Goal: Task Accomplishment & Management: Use online tool/utility

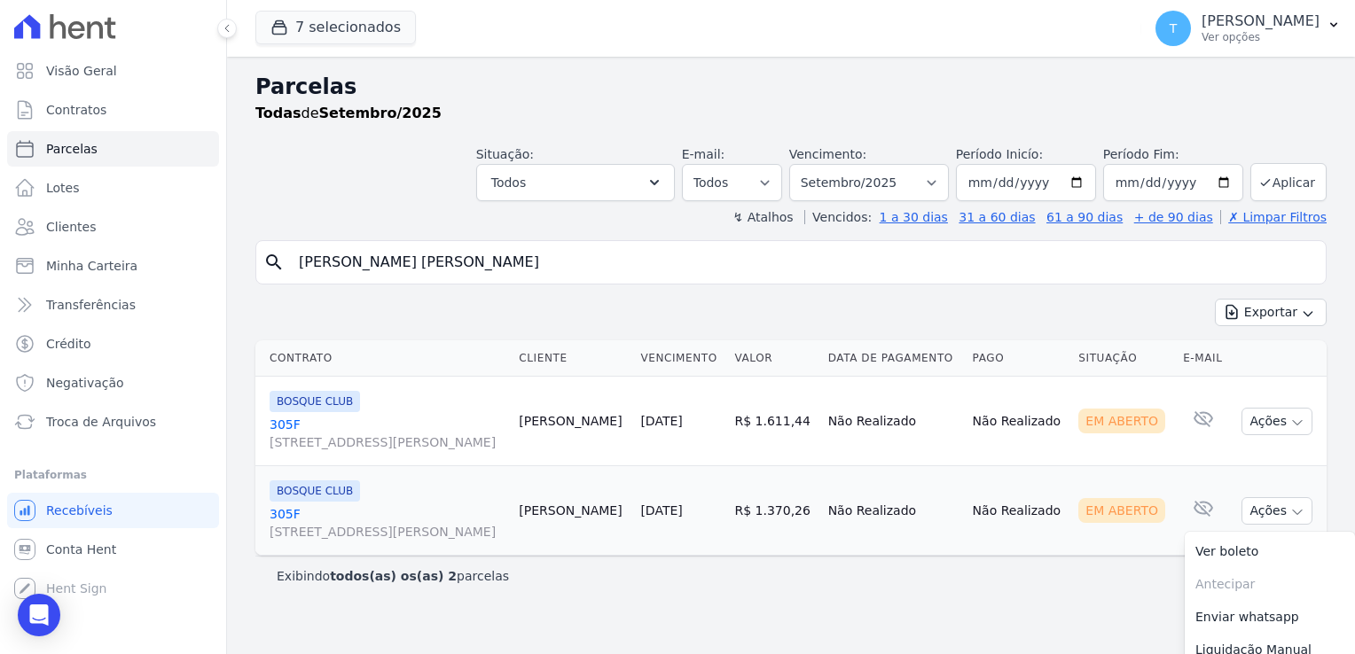
select select
click at [105, 149] on link "Parcelas" at bounding box center [113, 148] width 212 height 35
select select
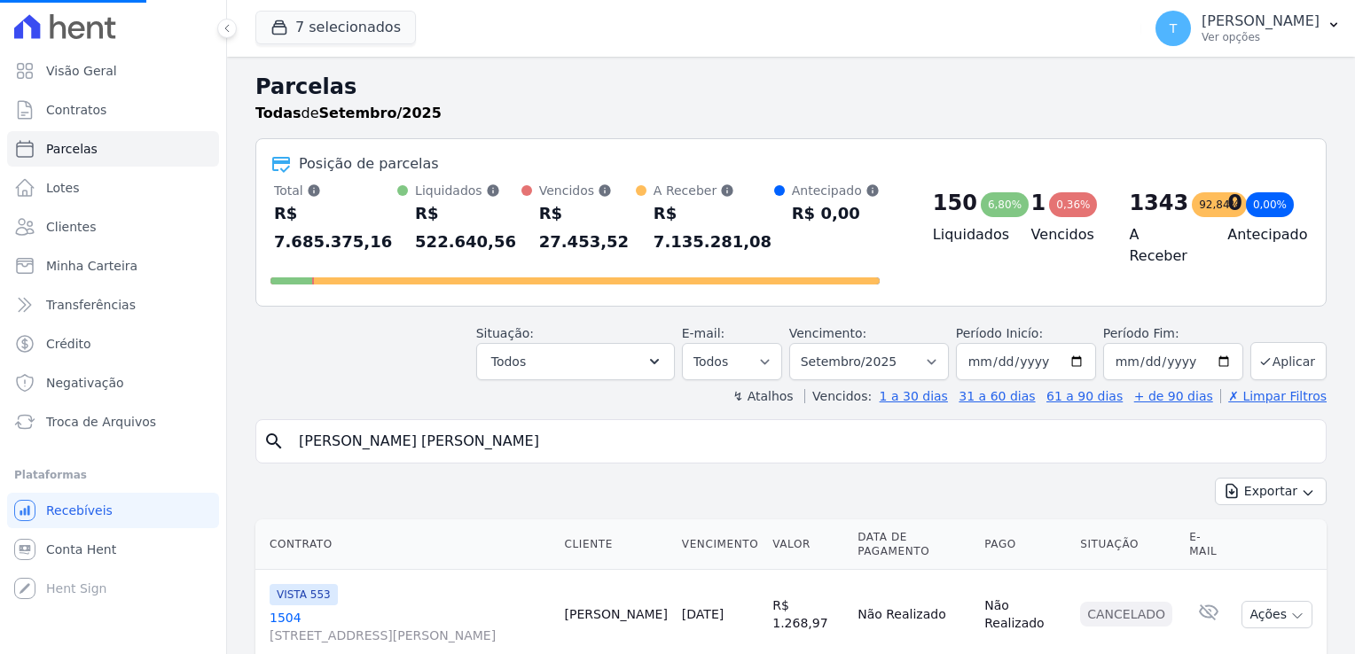
drag, startPoint x: 475, startPoint y: 417, endPoint x: 251, endPoint y: 411, distance: 224.4
paste input "[PERSON_NAME]"
type input "[PERSON_NAME]"
select select
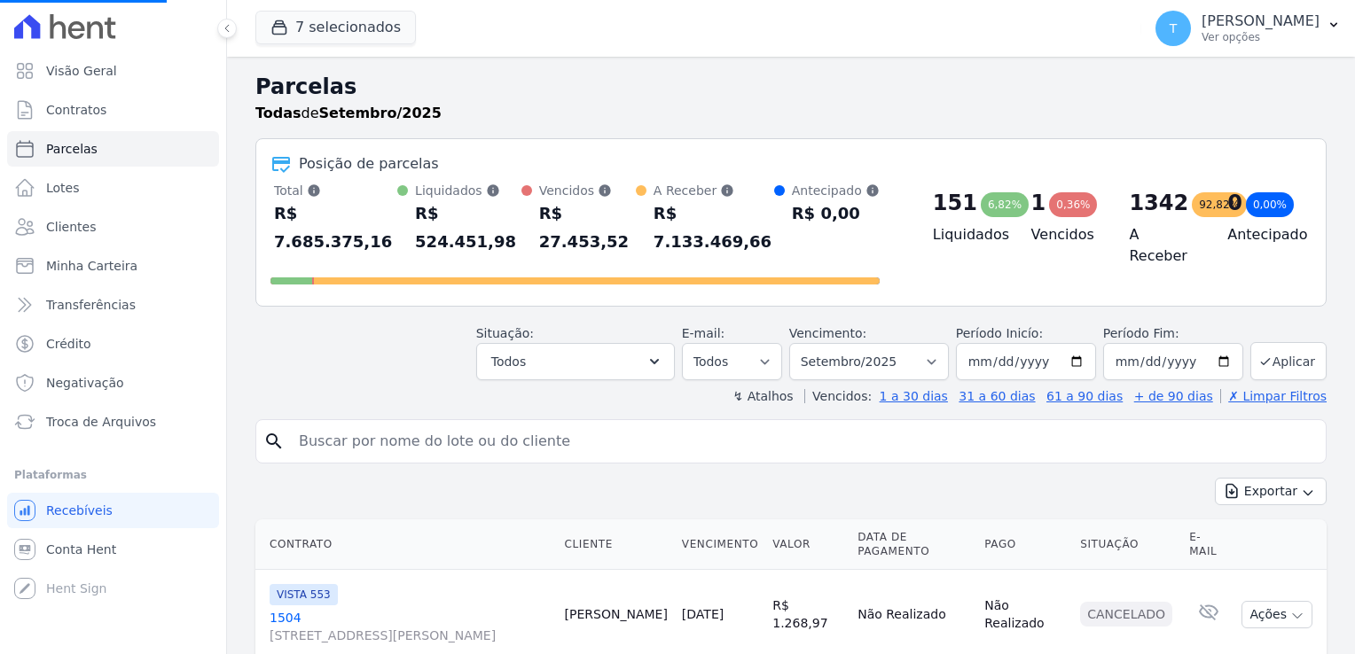
select select
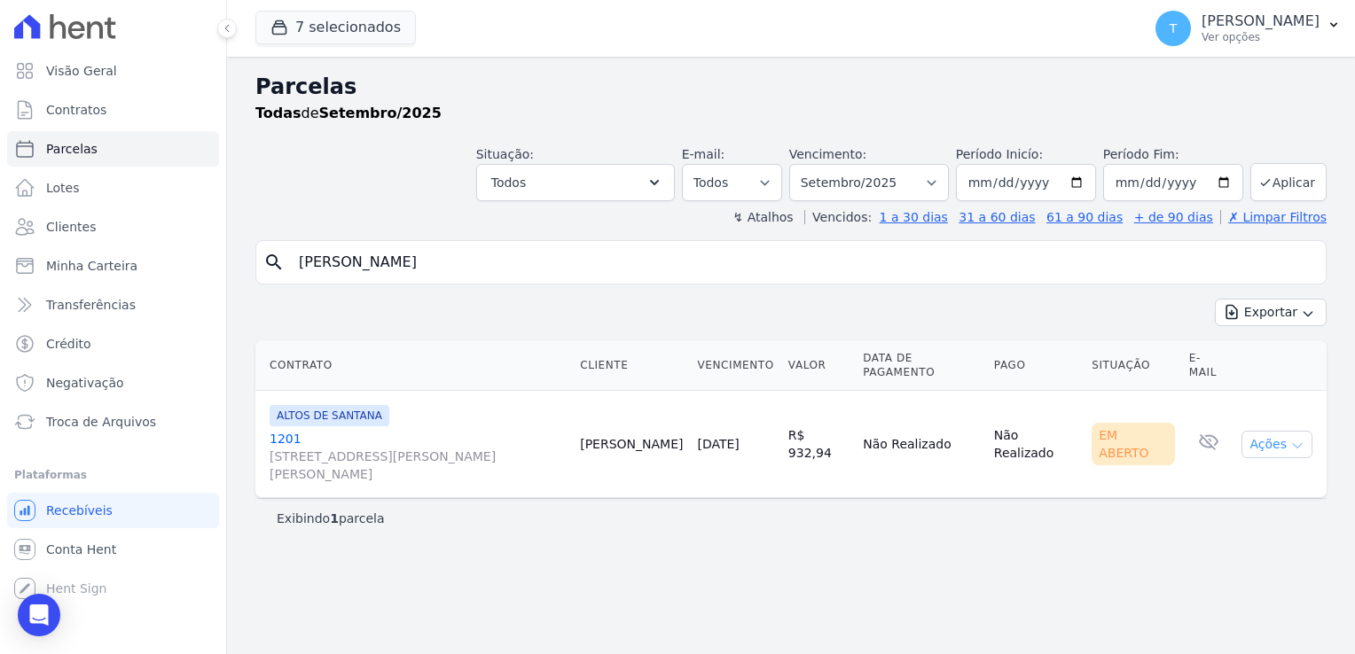
click at [1294, 439] on icon "button" at bounding box center [1297, 446] width 14 height 14
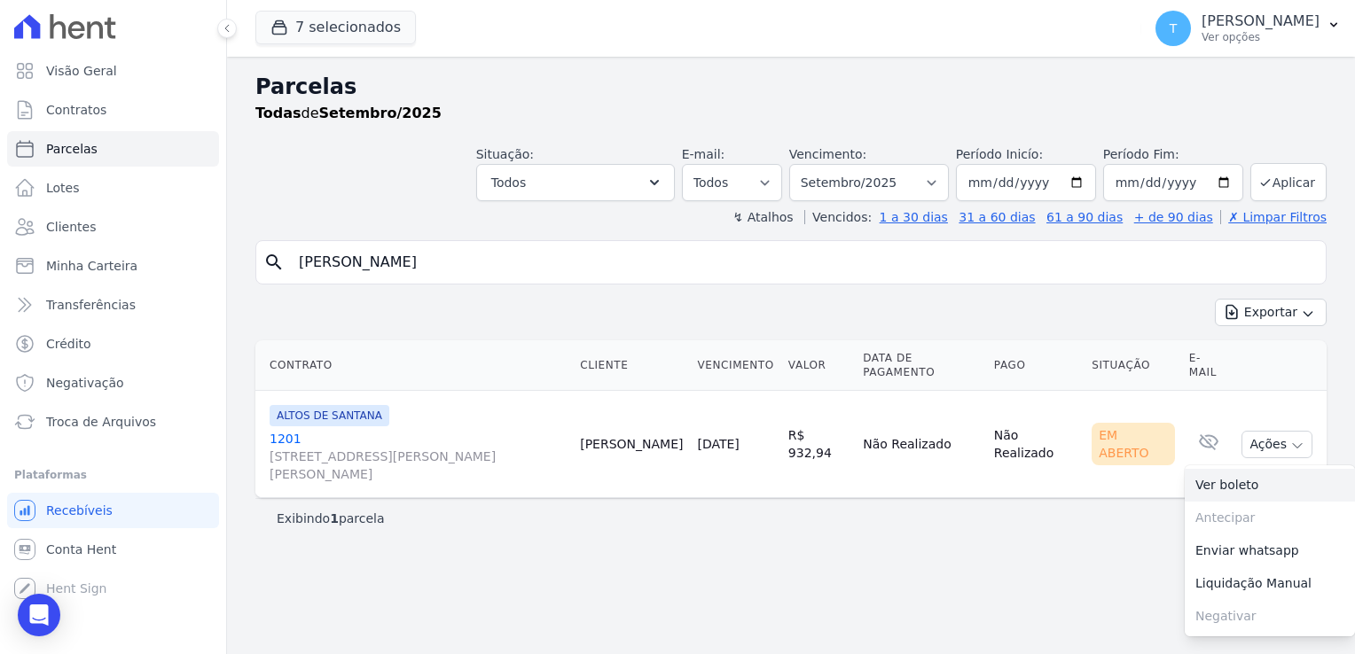
click at [1257, 469] on link "Ver boleto" at bounding box center [1270, 485] width 170 height 33
drag, startPoint x: 450, startPoint y: 262, endPoint x: 308, endPoint y: 267, distance: 141.9
click at [308, 267] on input "[PERSON_NAME]" at bounding box center [803, 262] width 1030 height 35
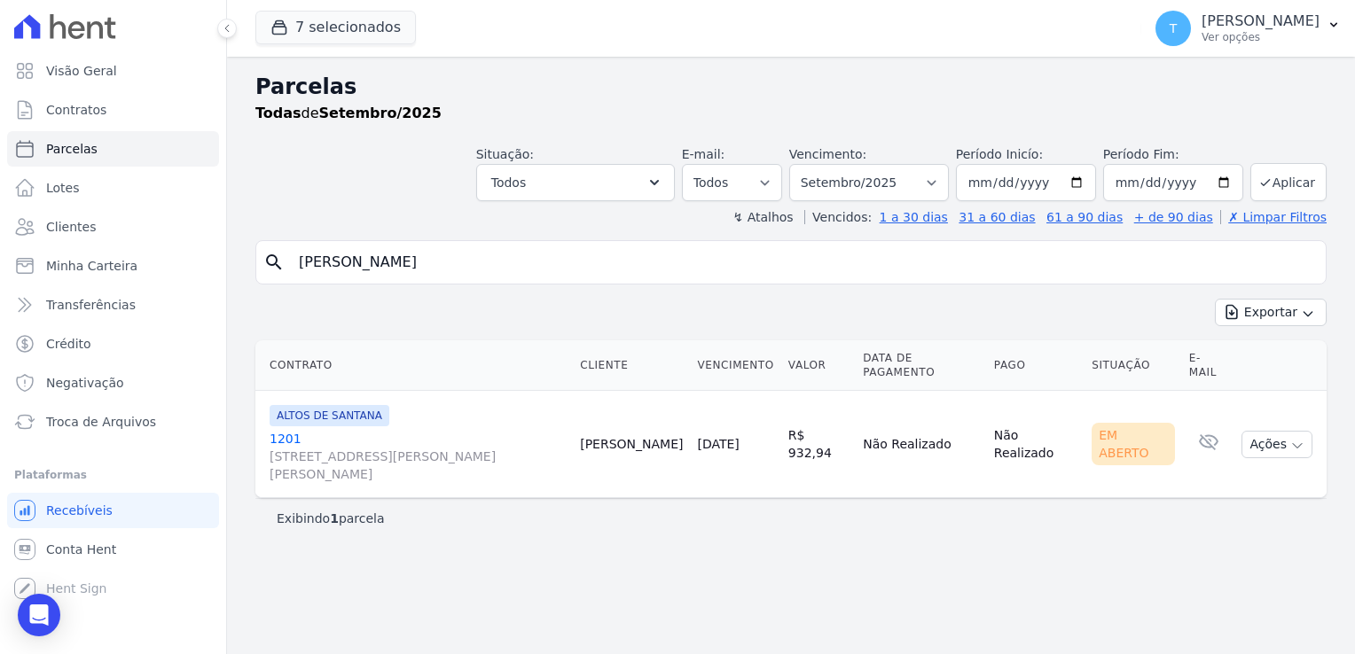
click at [473, 253] on input "[PERSON_NAME]" at bounding box center [803, 262] width 1030 height 35
drag, startPoint x: 454, startPoint y: 265, endPoint x: 275, endPoint y: 264, distance: 179.1
click at [275, 264] on div "search [PERSON_NAME]" at bounding box center [790, 262] width 1071 height 44
paste input "[PERSON_NAME] de Almeid"
type input "[PERSON_NAME] [PERSON_NAME]"
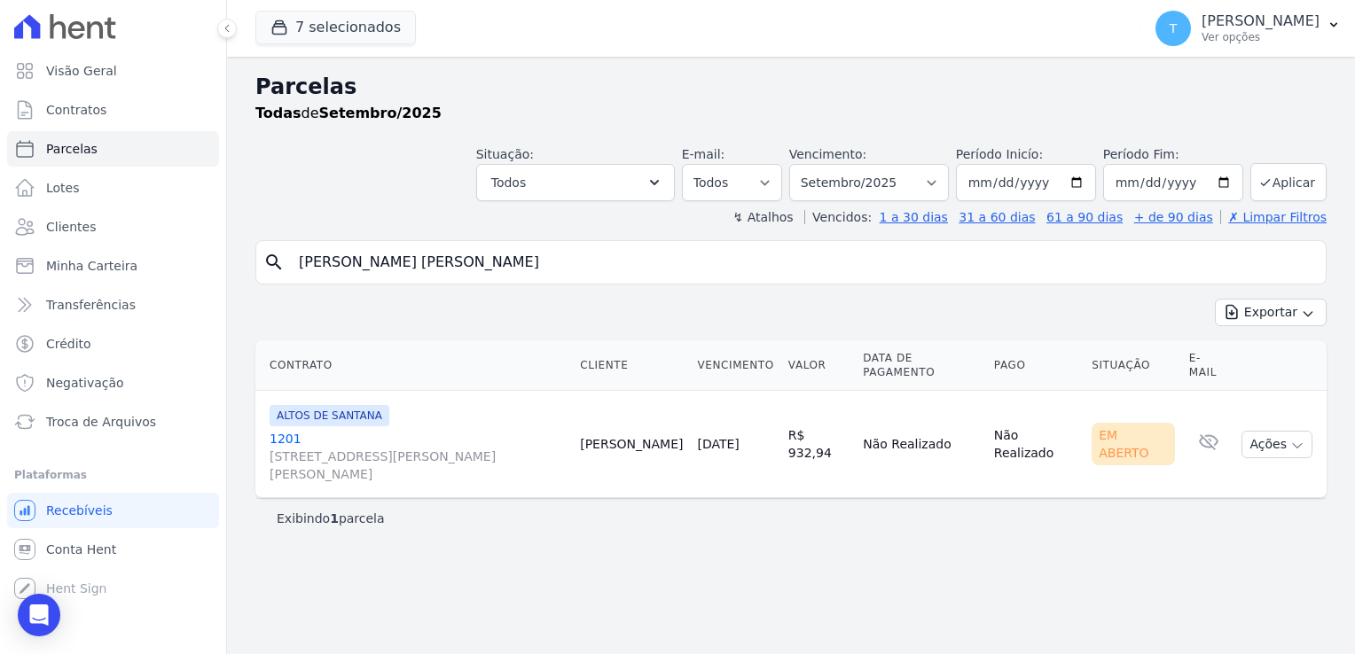
select select
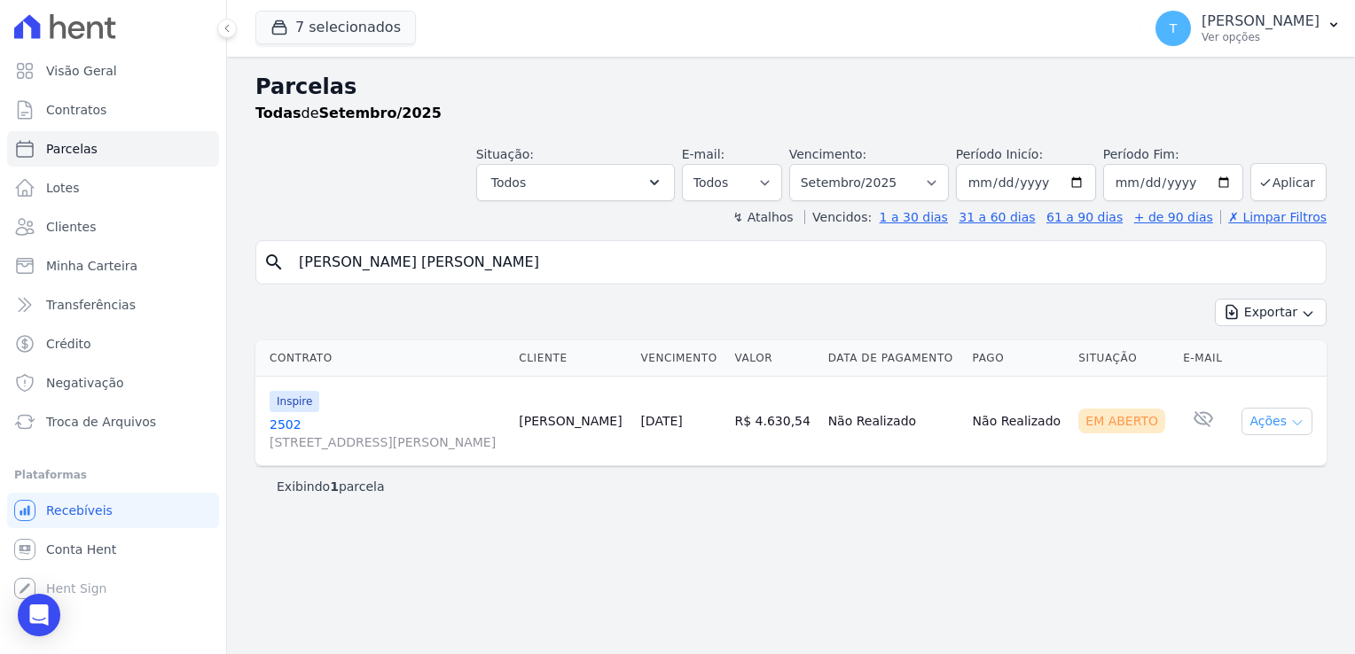
click at [1287, 426] on button "Ações" at bounding box center [1276, 421] width 71 height 27
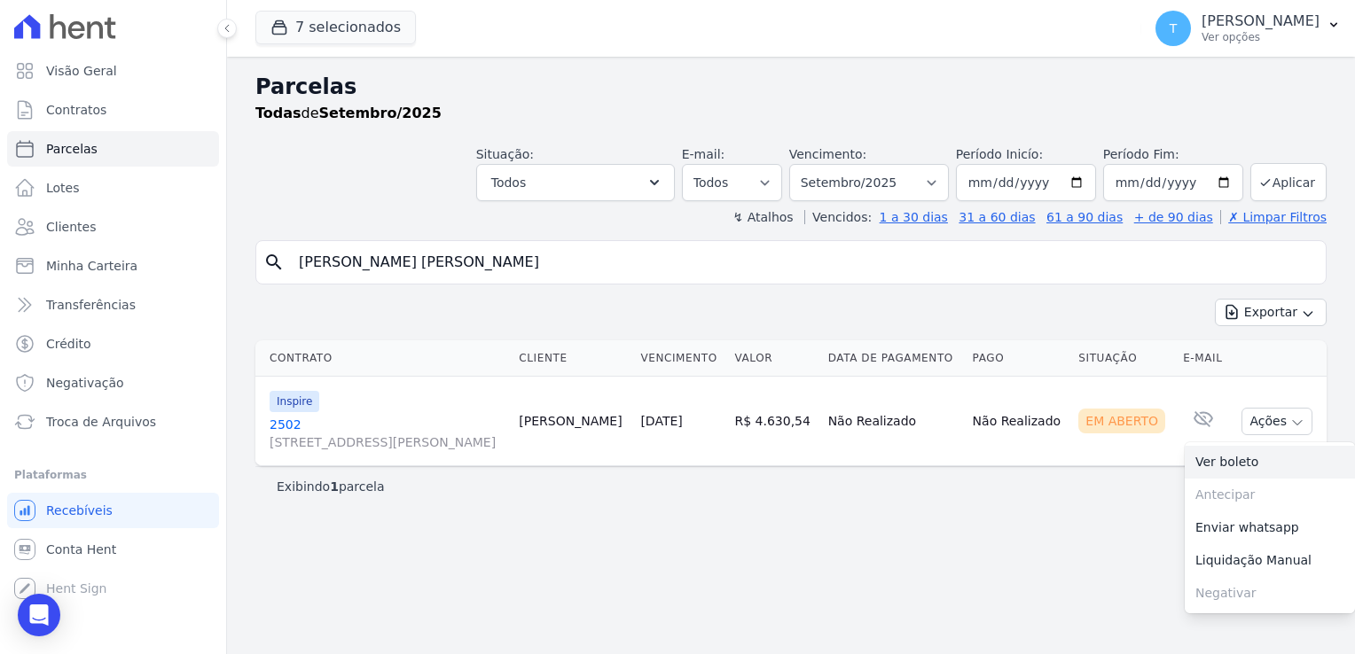
click at [1243, 465] on link "Ver boleto" at bounding box center [1270, 462] width 170 height 33
click at [121, 431] on link "Troca de Arquivos" at bounding box center [113, 421] width 212 height 35
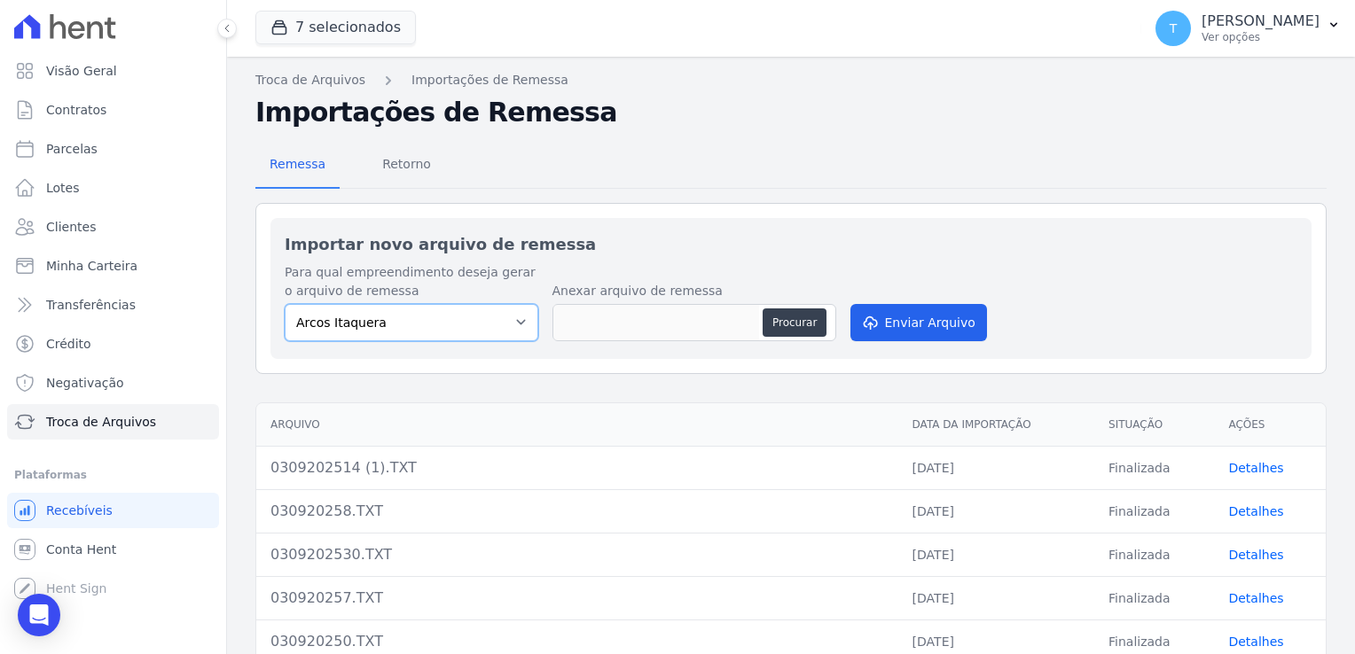
click at [509, 319] on select "[PERSON_NAME] Itaquera [GEOGRAPHIC_DATA][PERSON_NAME] Inspire BOSQUE CLUB ARTE …" at bounding box center [412, 322] width 254 height 37
select select "907a04bd-9982-46ed-adee-37b3d201f3c4"
click at [285, 304] on select "[PERSON_NAME] Itaquera [GEOGRAPHIC_DATA][PERSON_NAME] Inspire BOSQUE CLUB ARTE …" at bounding box center [412, 322] width 254 height 37
click at [809, 326] on button "Procurar" at bounding box center [794, 323] width 64 height 28
type input "030920258.TXT"
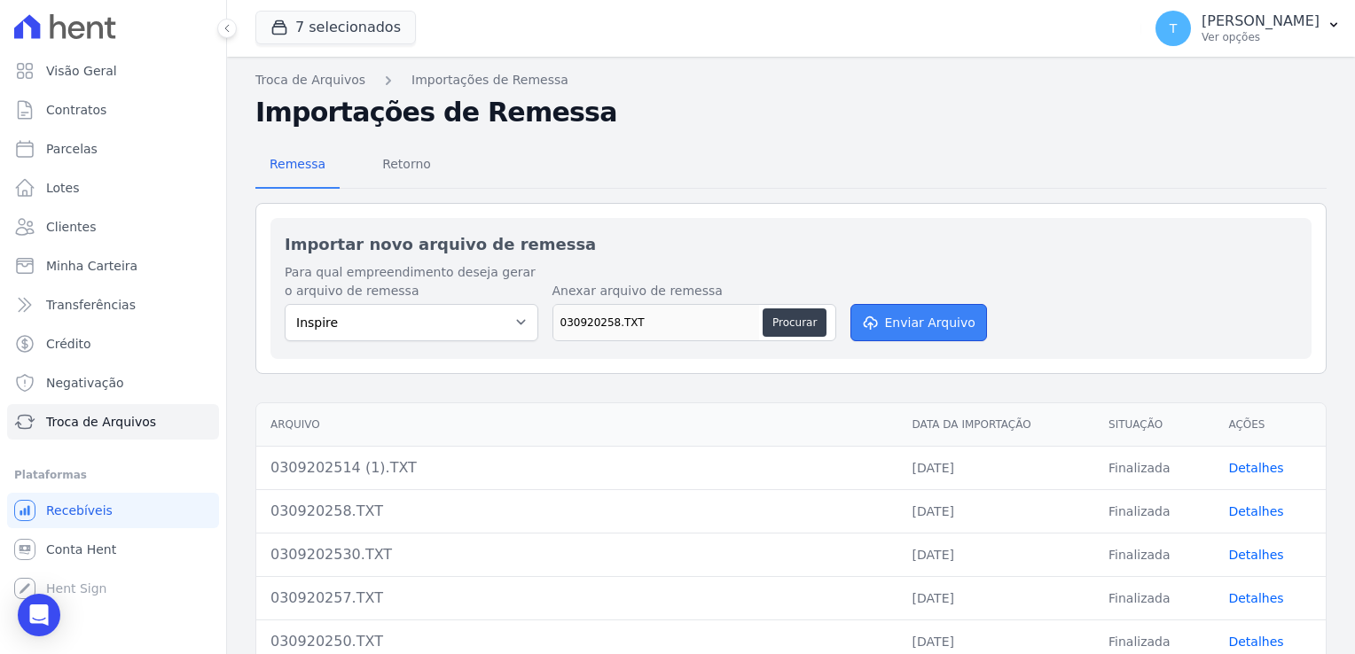
click at [915, 317] on button "Enviar Arquivo" at bounding box center [918, 322] width 137 height 37
click at [780, 316] on button "Procurar" at bounding box center [794, 323] width 64 height 28
type input "030920258 (1).TXT"
click at [523, 326] on select "[PERSON_NAME] Itaquera [GEOGRAPHIC_DATA][PERSON_NAME] Inspire BOSQUE CLUB ARTE …" at bounding box center [412, 322] width 254 height 37
select select "907a04bd-9982-46ed-adee-37b3d201f3c4"
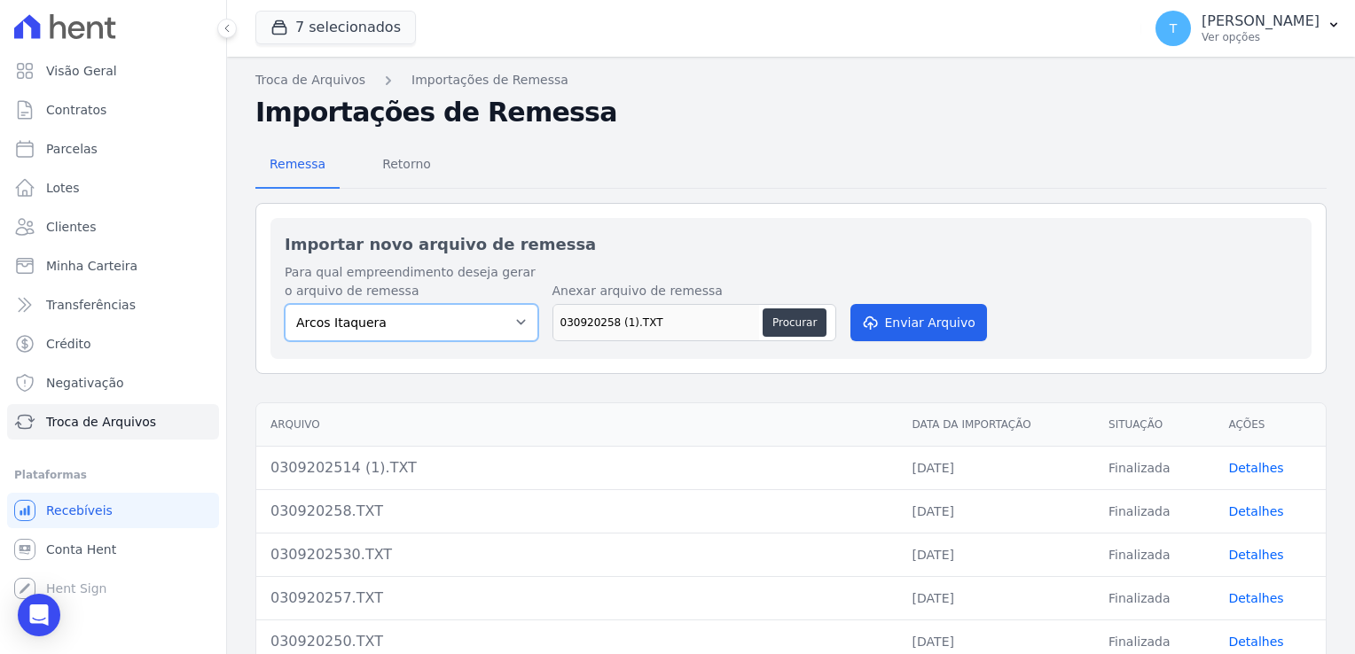
click at [285, 304] on select "[PERSON_NAME] Itaquera [GEOGRAPHIC_DATA][PERSON_NAME] Inspire BOSQUE CLUB ARTE …" at bounding box center [412, 322] width 254 height 37
click at [916, 318] on button "Enviar Arquivo" at bounding box center [918, 322] width 137 height 37
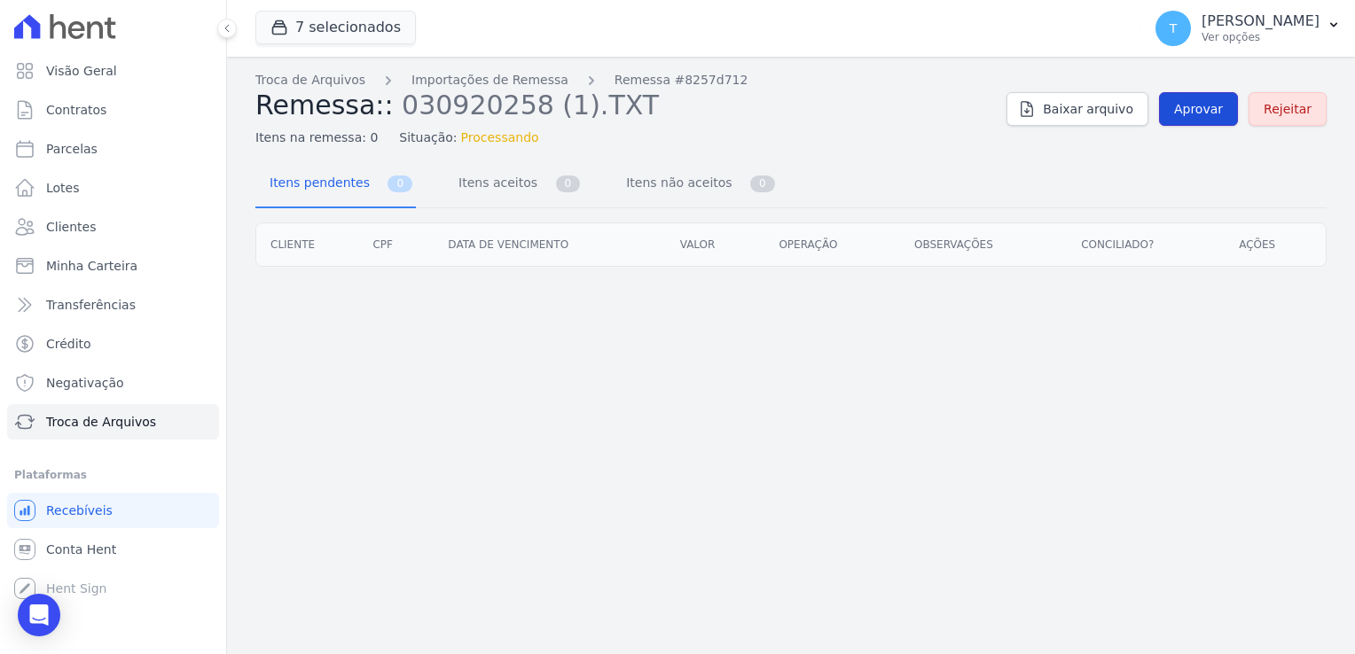
click at [1199, 113] on span "Aprovar" at bounding box center [1198, 109] width 49 height 18
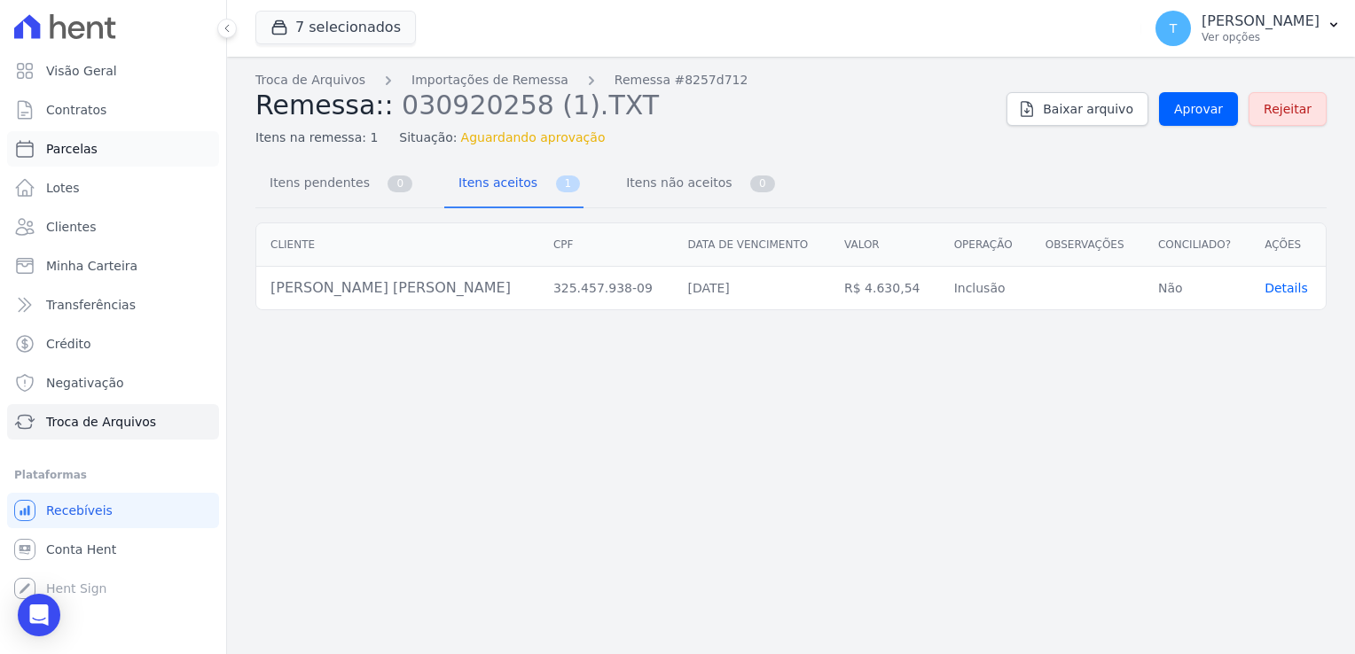
click at [73, 143] on span "Parcelas" at bounding box center [71, 149] width 51 height 18
select select
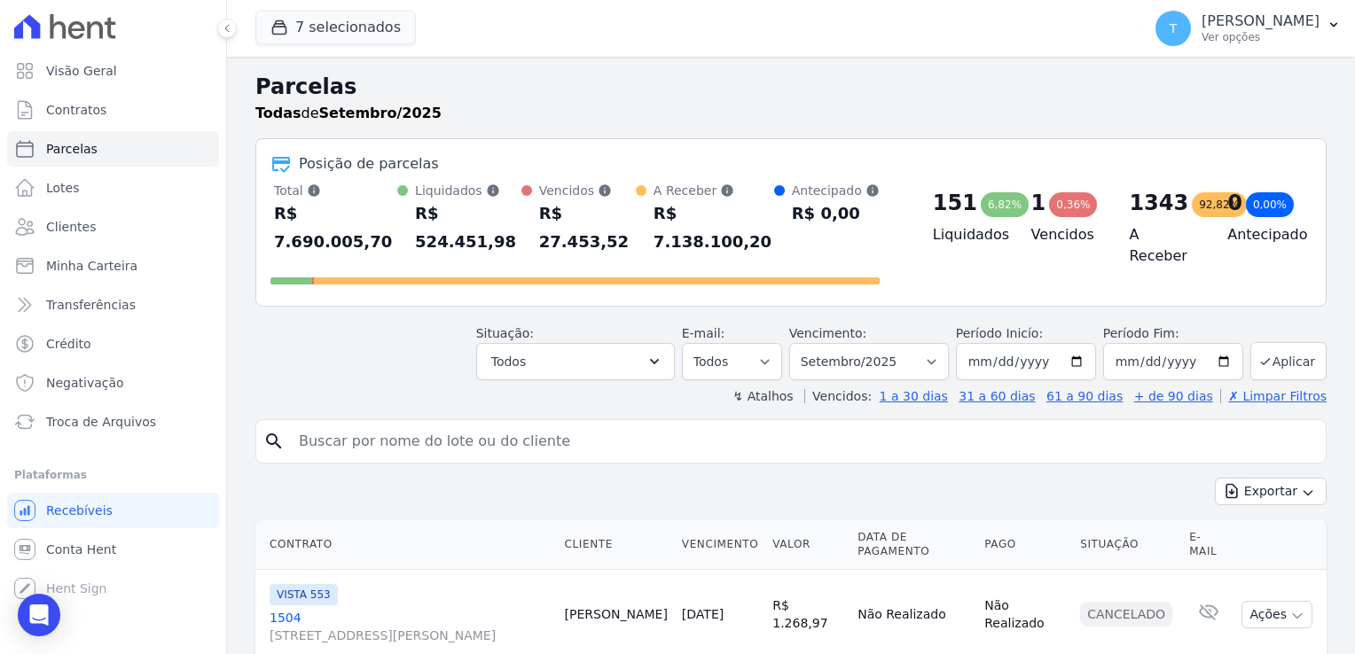
click at [555, 424] on input "search" at bounding box center [803, 441] width 1030 height 35
paste input "[PERSON_NAME] [PERSON_NAME]"
type input "[PERSON_NAME] [PERSON_NAME]"
select select
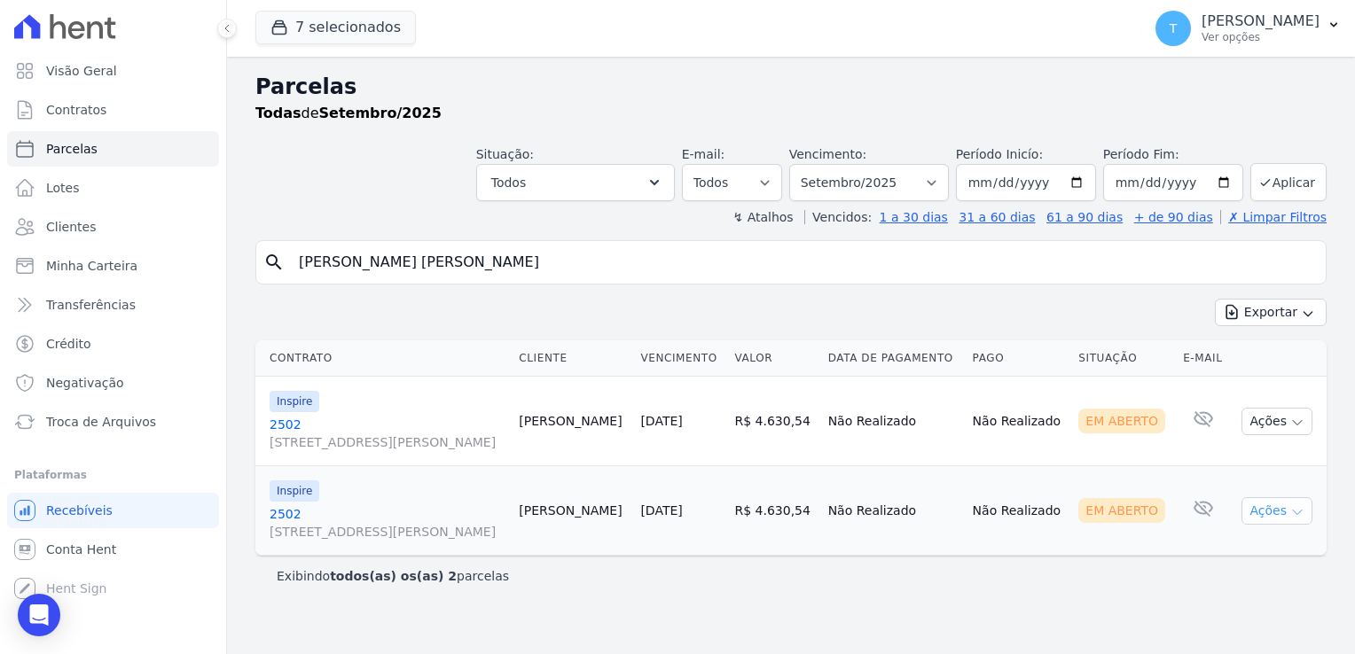
click at [1294, 512] on icon "button" at bounding box center [1297, 512] width 14 height 14
click at [1254, 551] on link "Ver boleto" at bounding box center [1270, 552] width 170 height 33
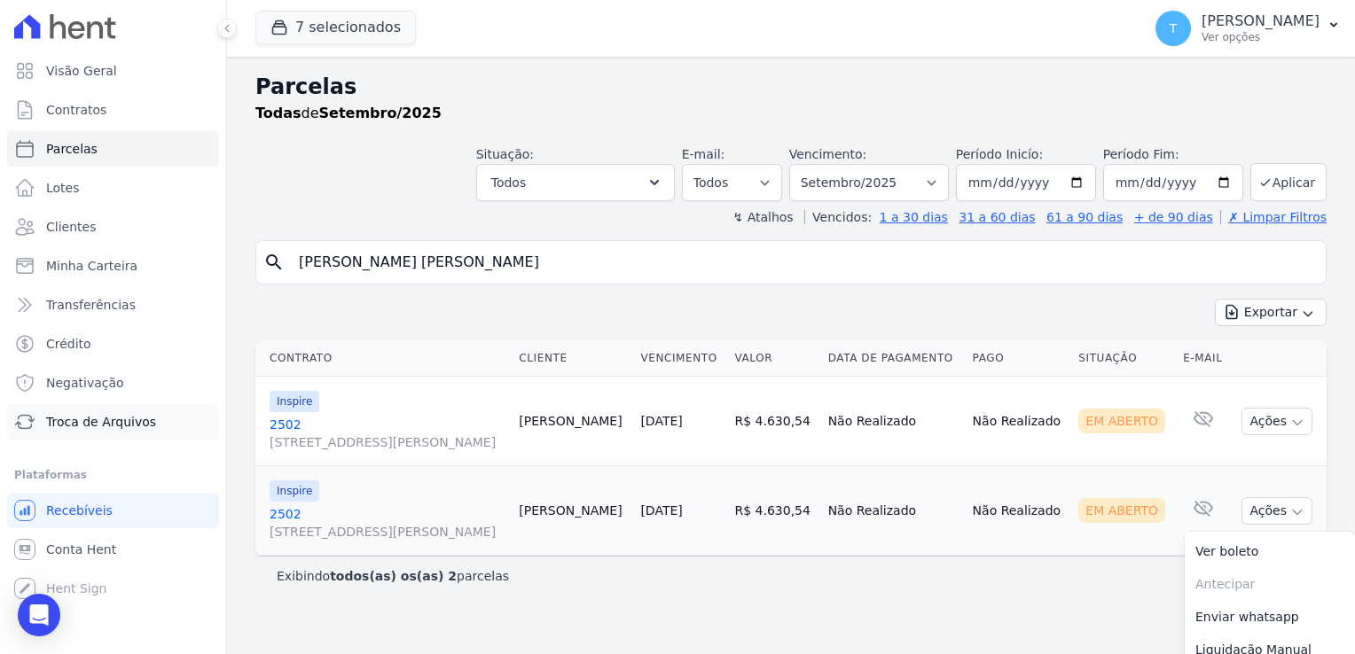
click at [73, 418] on span "Troca de Arquivos" at bounding box center [101, 422] width 110 height 18
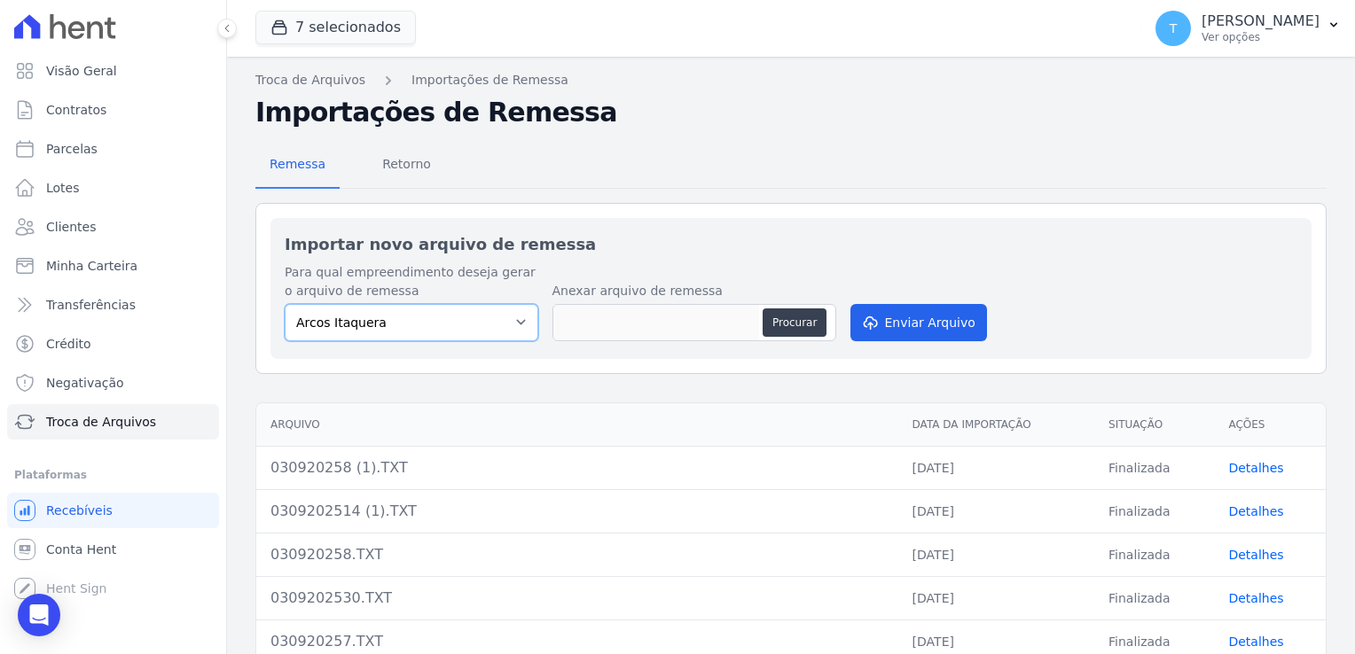
click at [525, 328] on select "[PERSON_NAME] Itaquera [GEOGRAPHIC_DATA][PERSON_NAME] Inspire BOSQUE CLUB ARTE …" at bounding box center [412, 322] width 254 height 37
click at [285, 304] on select "[PERSON_NAME] Itaquera [GEOGRAPHIC_DATA][PERSON_NAME] Inspire BOSQUE CLUB ARTE …" at bounding box center [412, 322] width 254 height 37
drag, startPoint x: 517, startPoint y: 321, endPoint x: 510, endPoint y: 334, distance: 15.1
click at [518, 321] on select "[PERSON_NAME] Itaquera [GEOGRAPHIC_DATA][PERSON_NAME] Inspire BOSQUE CLUB ARTE …" at bounding box center [412, 322] width 254 height 37
select select "798d34ef-1a76-4a01-aecd-278a2202ade3"
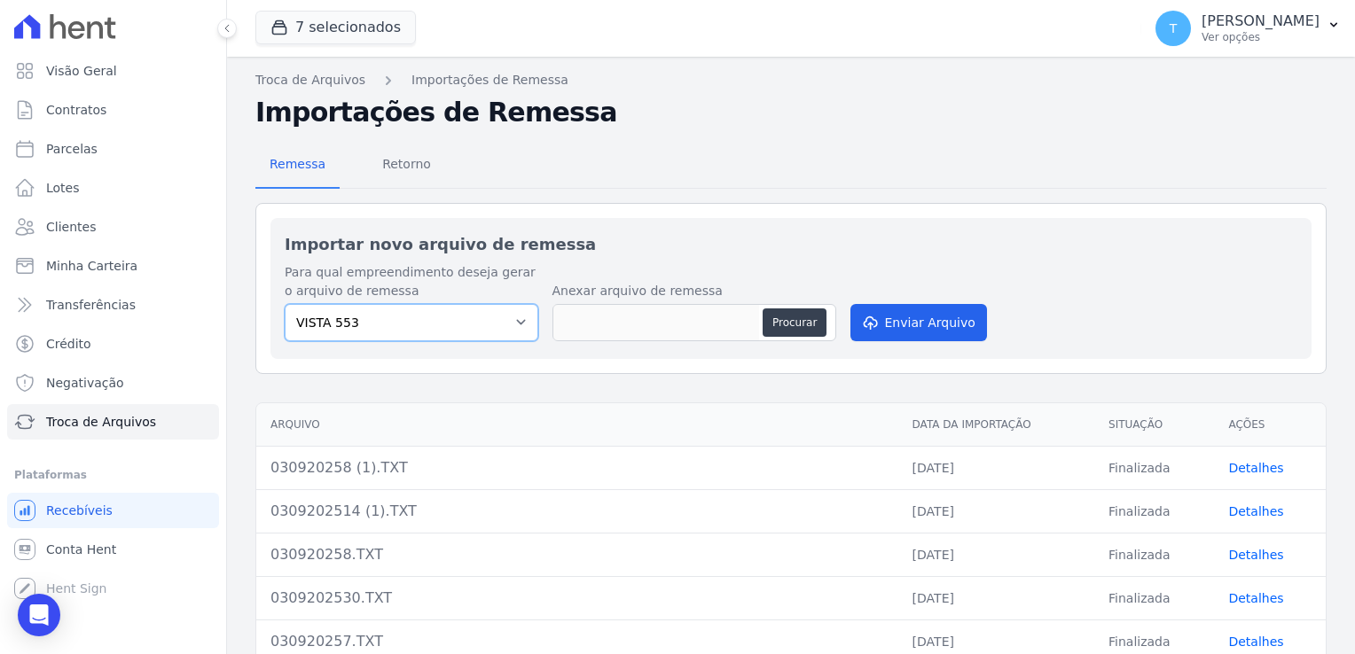
click at [285, 304] on select "[PERSON_NAME] Itaquera [GEOGRAPHIC_DATA][PERSON_NAME] Inspire BOSQUE CLUB ARTE …" at bounding box center [412, 322] width 254 height 37
click at [793, 310] on button "Procurar" at bounding box center [794, 323] width 64 height 28
type input "030920257.TXT"
click at [894, 323] on button "Enviar Arquivo" at bounding box center [918, 322] width 137 height 37
click at [510, 330] on select "[PERSON_NAME] Itaquera [GEOGRAPHIC_DATA][PERSON_NAME] Inspire BOSQUE CLUB ARTE …" at bounding box center [412, 322] width 254 height 37
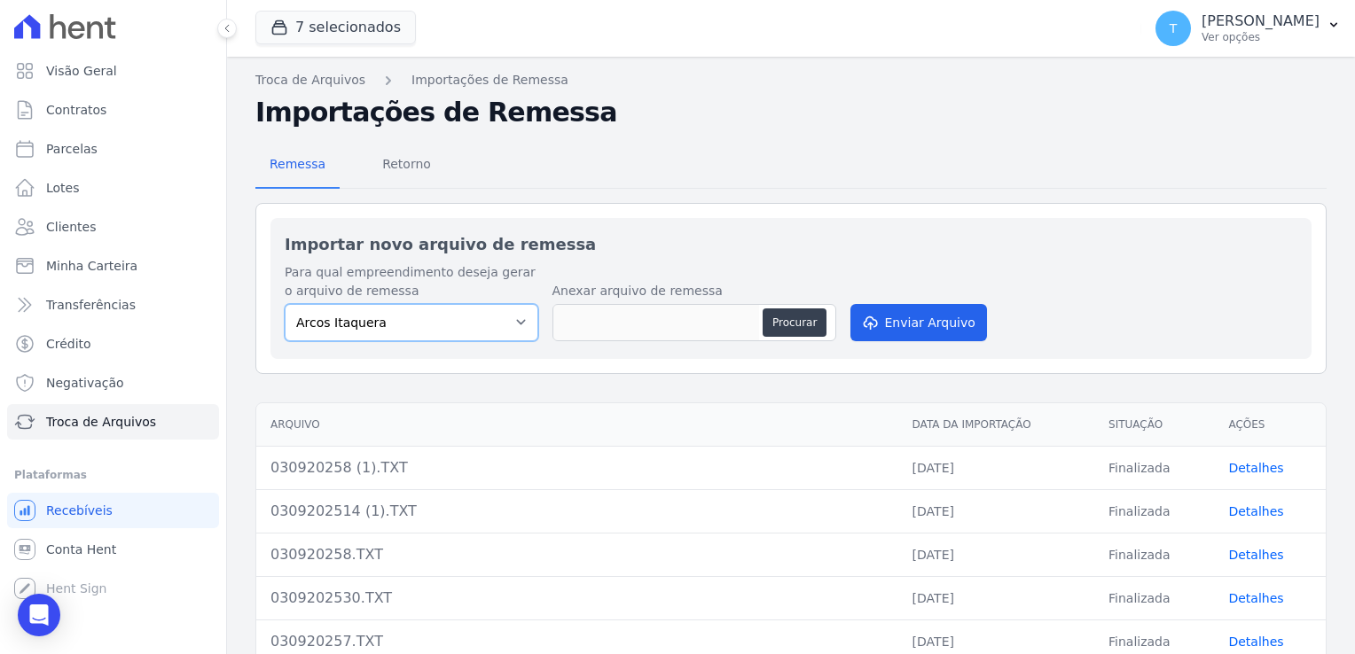
select select "798d34ef-1a76-4a01-aecd-278a2202ade3"
click at [285, 304] on select "[PERSON_NAME] Itaquera [GEOGRAPHIC_DATA][PERSON_NAME] Inspire BOSQUE CLUB ARTE …" at bounding box center [412, 322] width 254 height 37
click at [775, 326] on button "Procurar" at bounding box center [794, 323] width 64 height 28
type input "030920257 (1).TXT"
click at [899, 317] on button "Enviar Arquivo" at bounding box center [918, 322] width 137 height 37
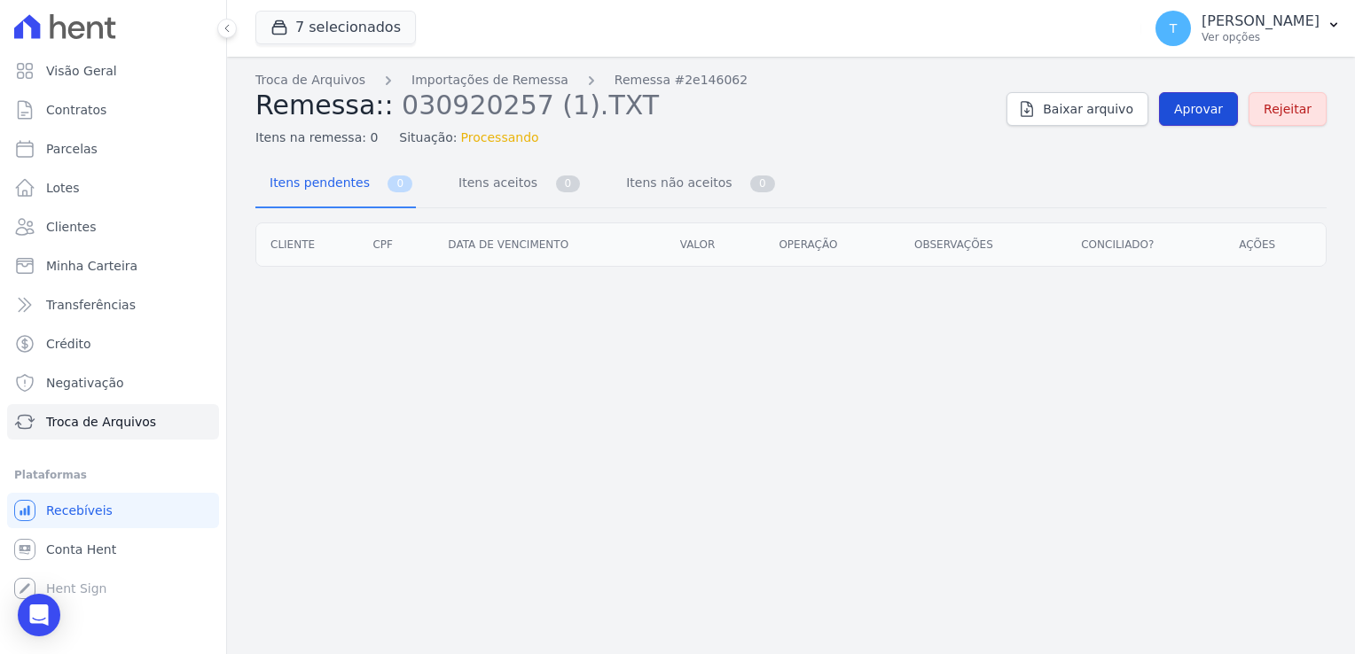
click at [1190, 118] on link "Aprovar" at bounding box center [1198, 109] width 79 height 34
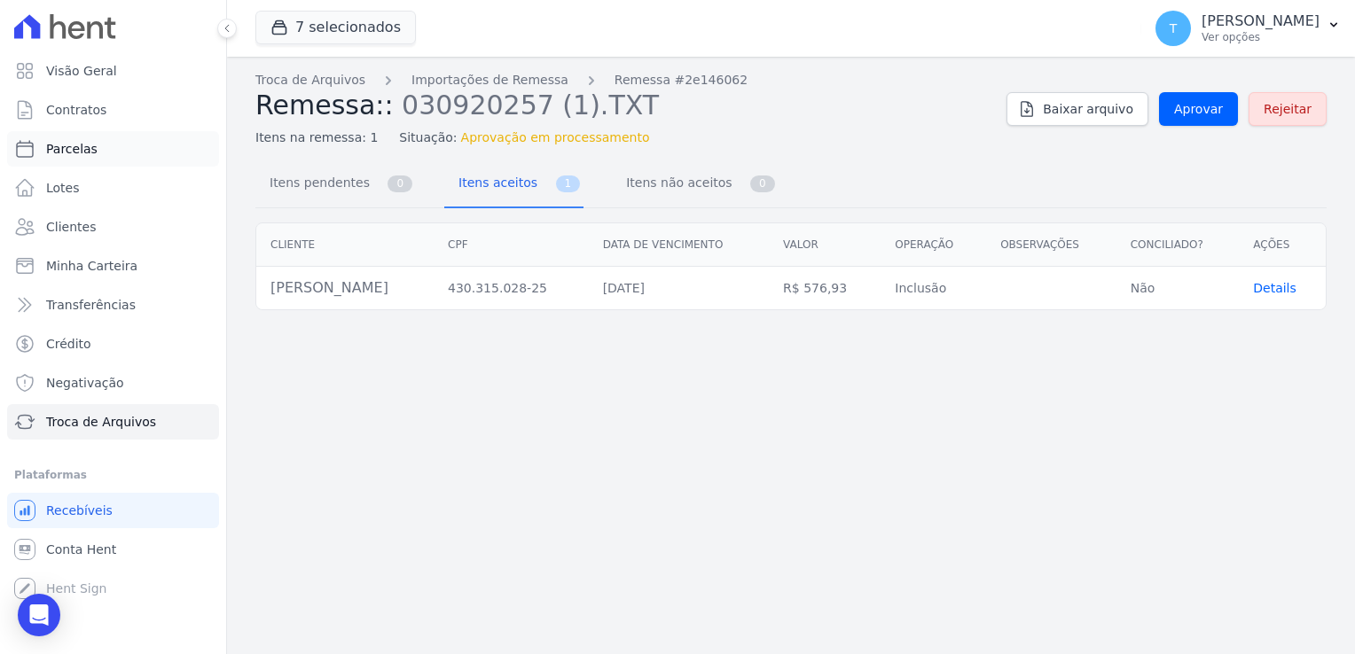
click at [88, 149] on span "Parcelas" at bounding box center [71, 149] width 51 height 18
select select
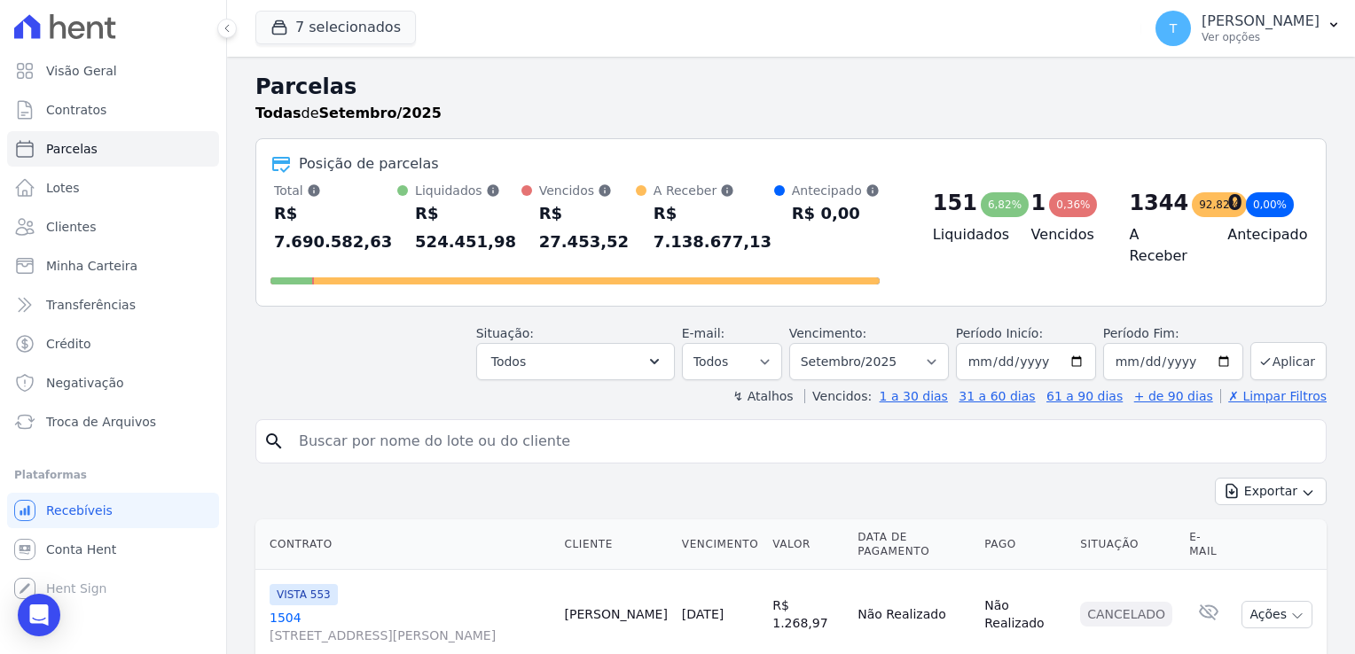
click at [485, 424] on input "search" at bounding box center [803, 441] width 1030 height 35
paste input "[PERSON_NAME]"
type input "[PERSON_NAME]"
select select
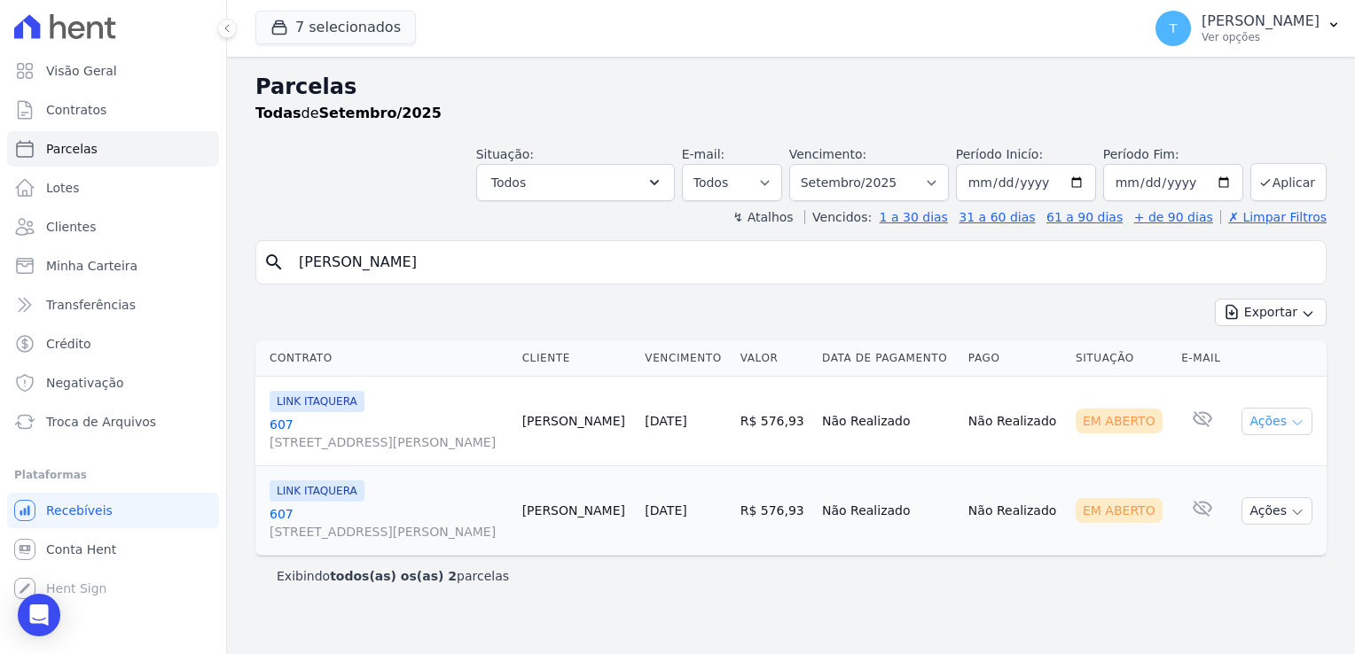
click at [1293, 422] on icon "button" at bounding box center [1297, 423] width 14 height 14
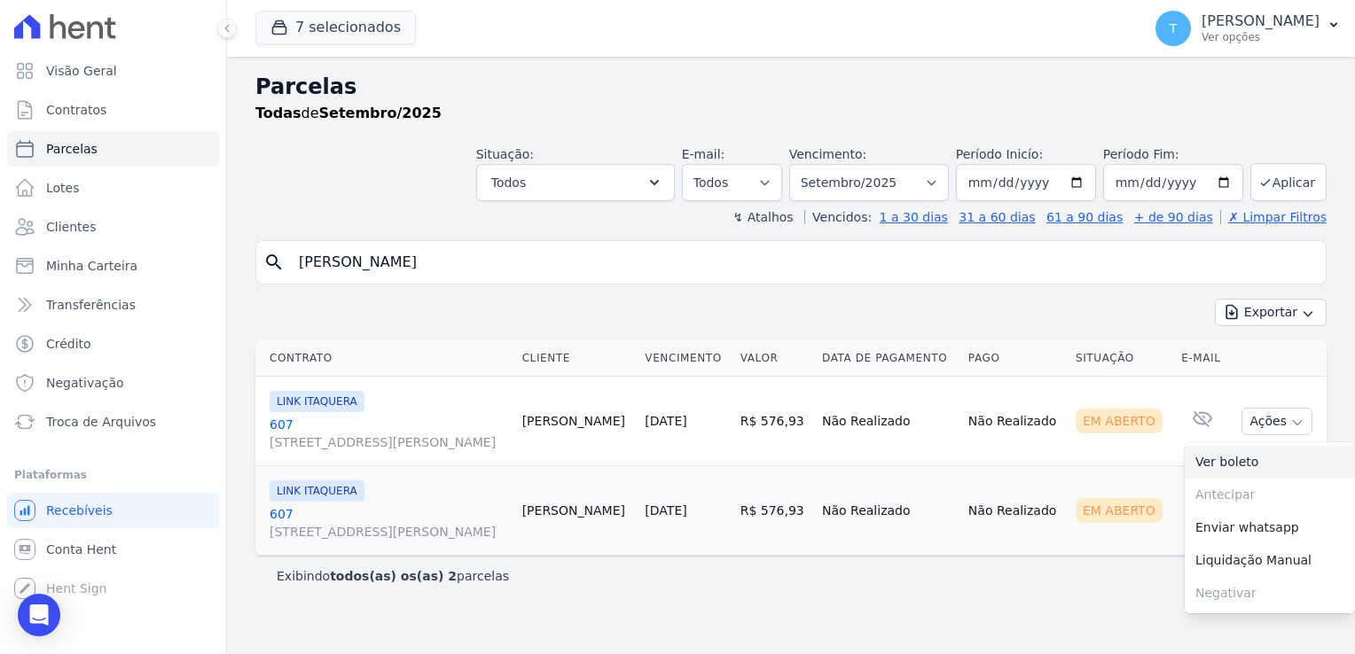
click at [1259, 456] on link "Ver boleto" at bounding box center [1270, 462] width 170 height 33
click at [861, 556] on div "Contrato Cliente Vencimento [GEOGRAPHIC_DATA] Data de Pagamento Pago Situação E…" at bounding box center [791, 448] width 1128 height 230
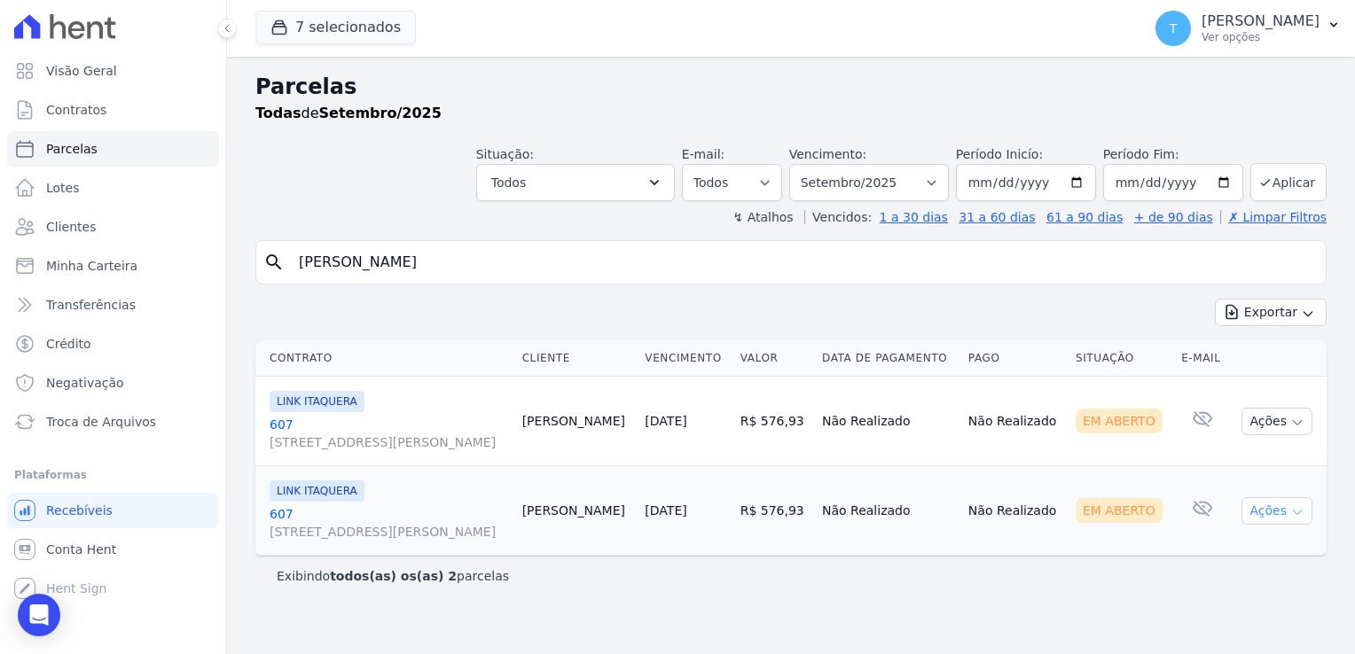
click at [1296, 515] on icon "button" at bounding box center [1297, 512] width 14 height 14
click at [1230, 552] on link "Ver boleto" at bounding box center [1270, 552] width 170 height 33
drag, startPoint x: 464, startPoint y: 265, endPoint x: 259, endPoint y: 264, distance: 204.8
click at [259, 264] on div "search [PERSON_NAME]" at bounding box center [790, 262] width 1071 height 44
paste input "[PERSON_NAME] Slechticiu"
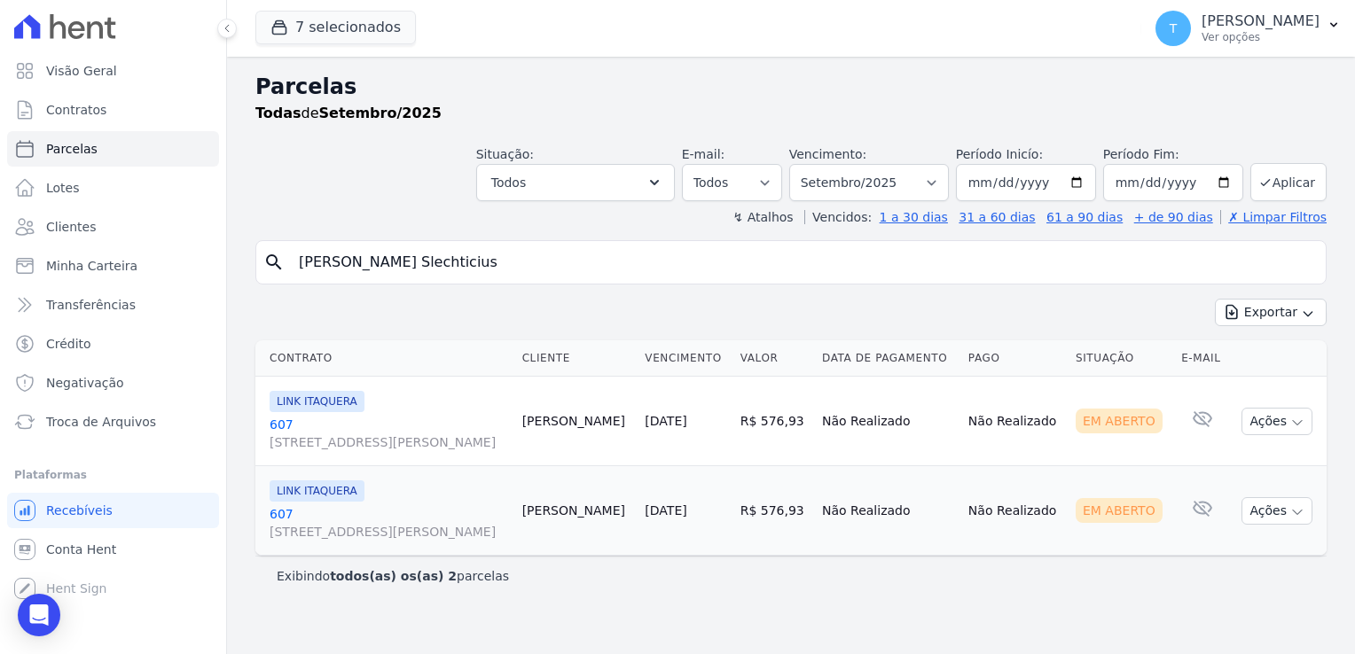
type input "[PERSON_NAME] Slechticius"
select select
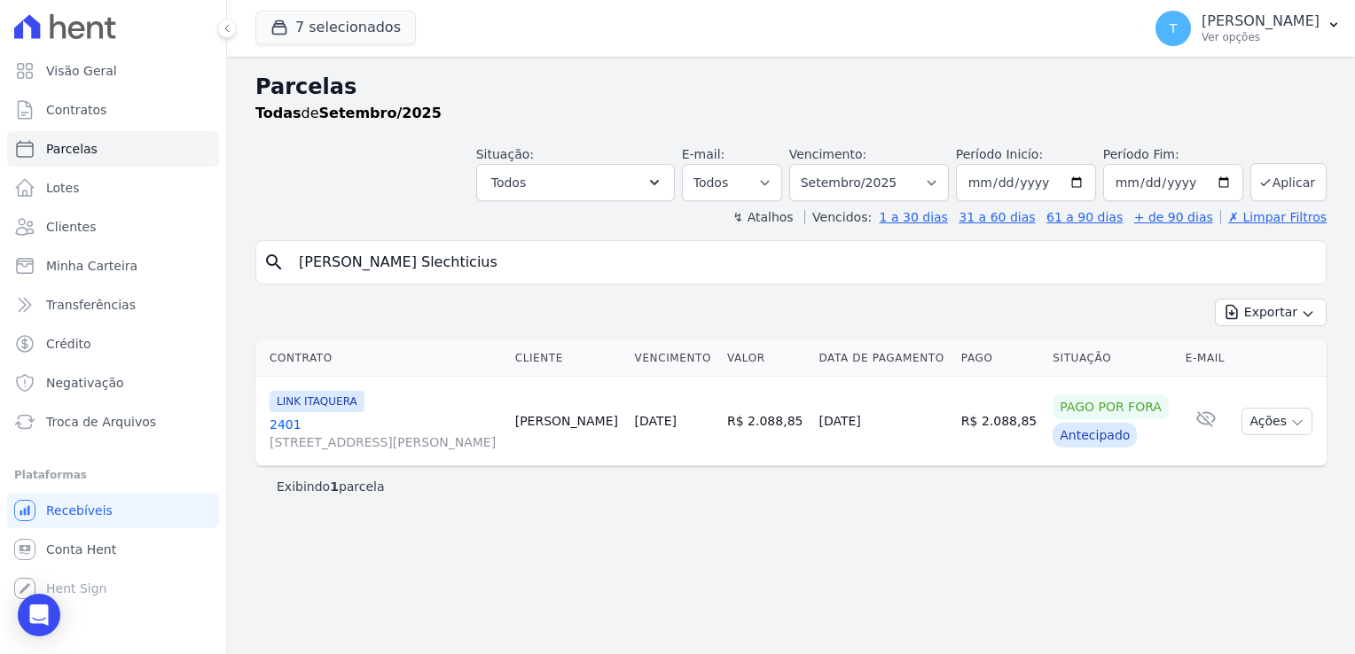
drag, startPoint x: 482, startPoint y: 268, endPoint x: 289, endPoint y: 269, distance: 193.3
click at [289, 269] on input "[PERSON_NAME] Slechticius" at bounding box center [803, 262] width 1030 height 35
paste input "[PERSON_NAME] Da [PERSON_NAME]"
type input "[PERSON_NAME] Da [PERSON_NAME]"
select select
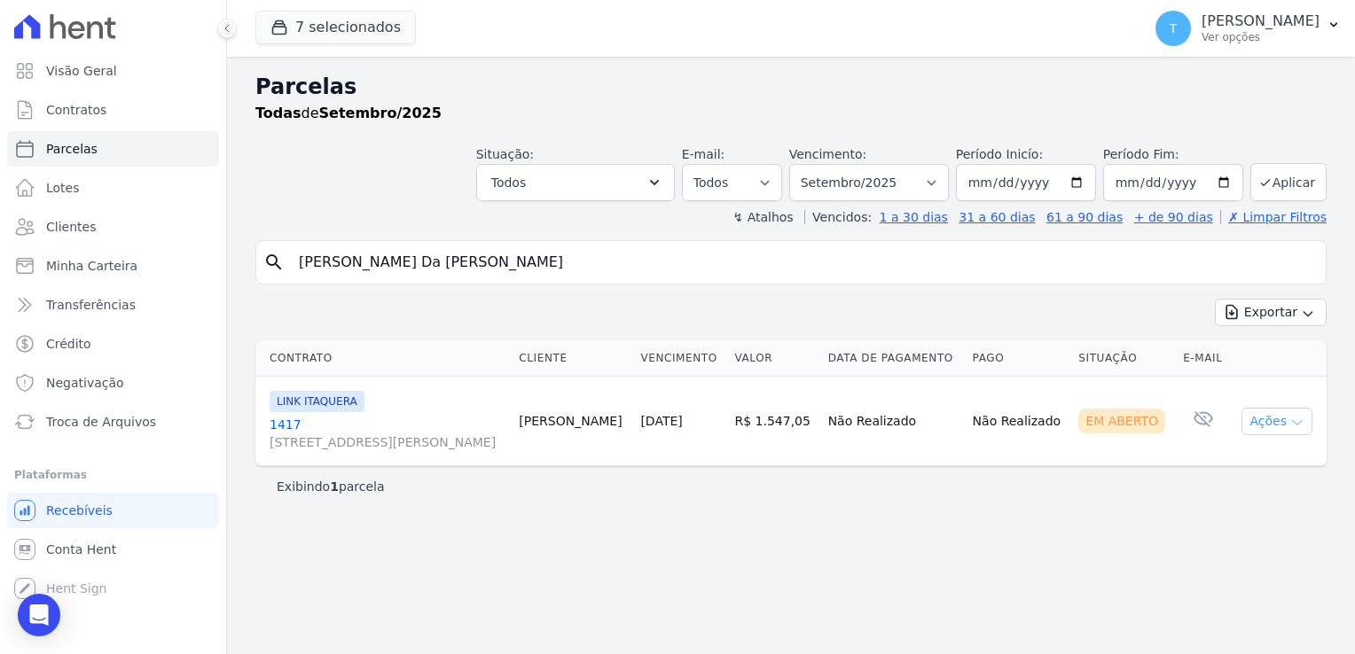
click at [1294, 417] on icon "button" at bounding box center [1297, 423] width 14 height 14
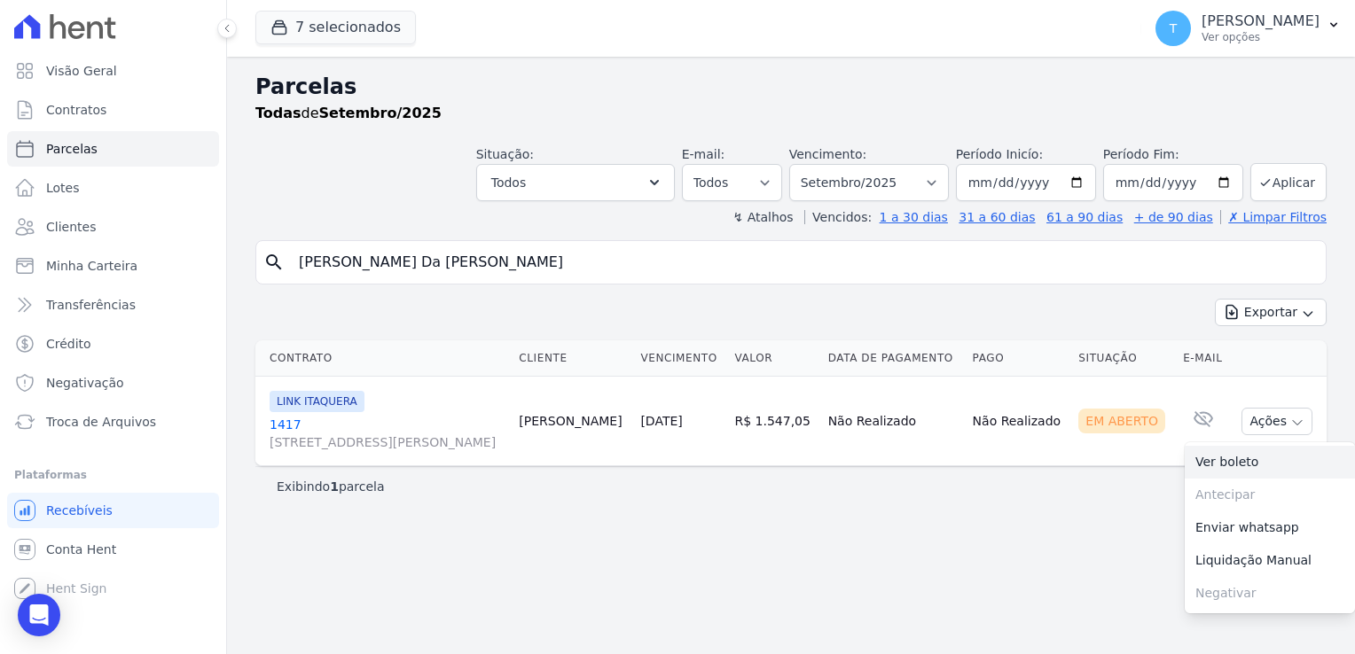
click at [1259, 454] on link "Ver boleto" at bounding box center [1270, 462] width 170 height 33
